Goal: Task Accomplishment & Management: Manage account settings

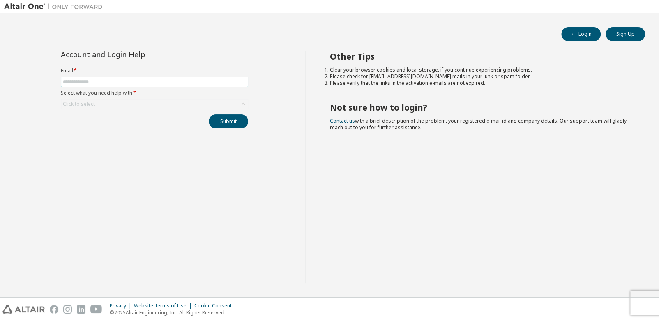
drag, startPoint x: 0, startPoint y: 0, endPoint x: 172, endPoint y: 79, distance: 189.4
click at [172, 79] on input "text" at bounding box center [154, 81] width 183 height 7
type input "**********"
click at [162, 105] on div "Click to select" at bounding box center [154, 104] width 187 height 10
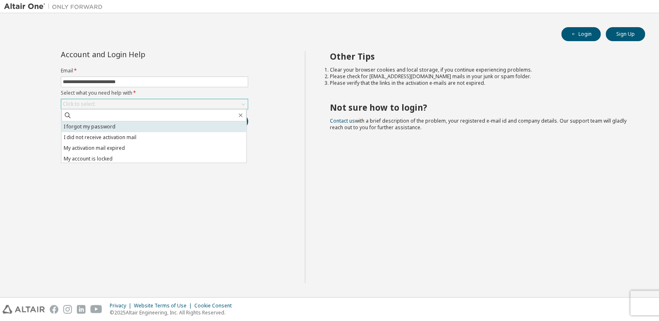
click at [157, 122] on li "I forgot my password" at bounding box center [154, 126] width 185 height 11
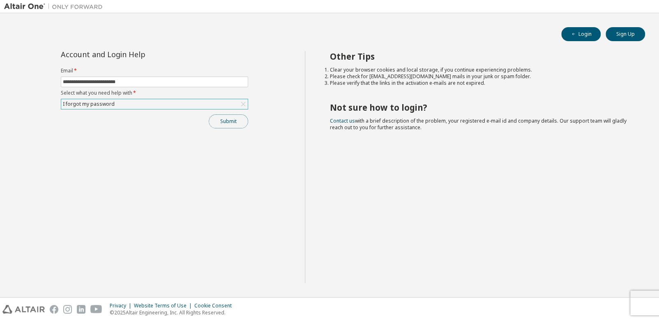
click at [221, 118] on button "Submit" at bounding box center [228, 121] width 39 height 14
click at [621, 31] on button "Sign Up" at bounding box center [625, 34] width 39 height 14
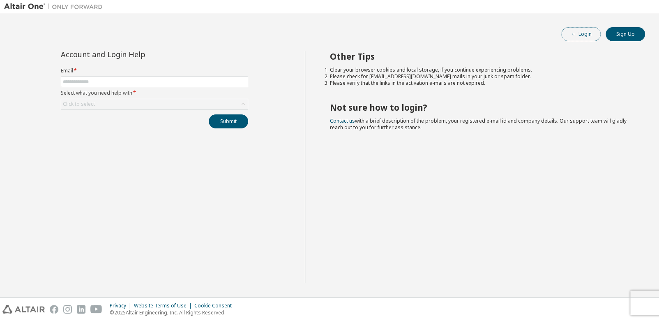
click at [597, 33] on button "Login" at bounding box center [580, 34] width 39 height 14
